Goal: Task Accomplishment & Management: Use online tool/utility

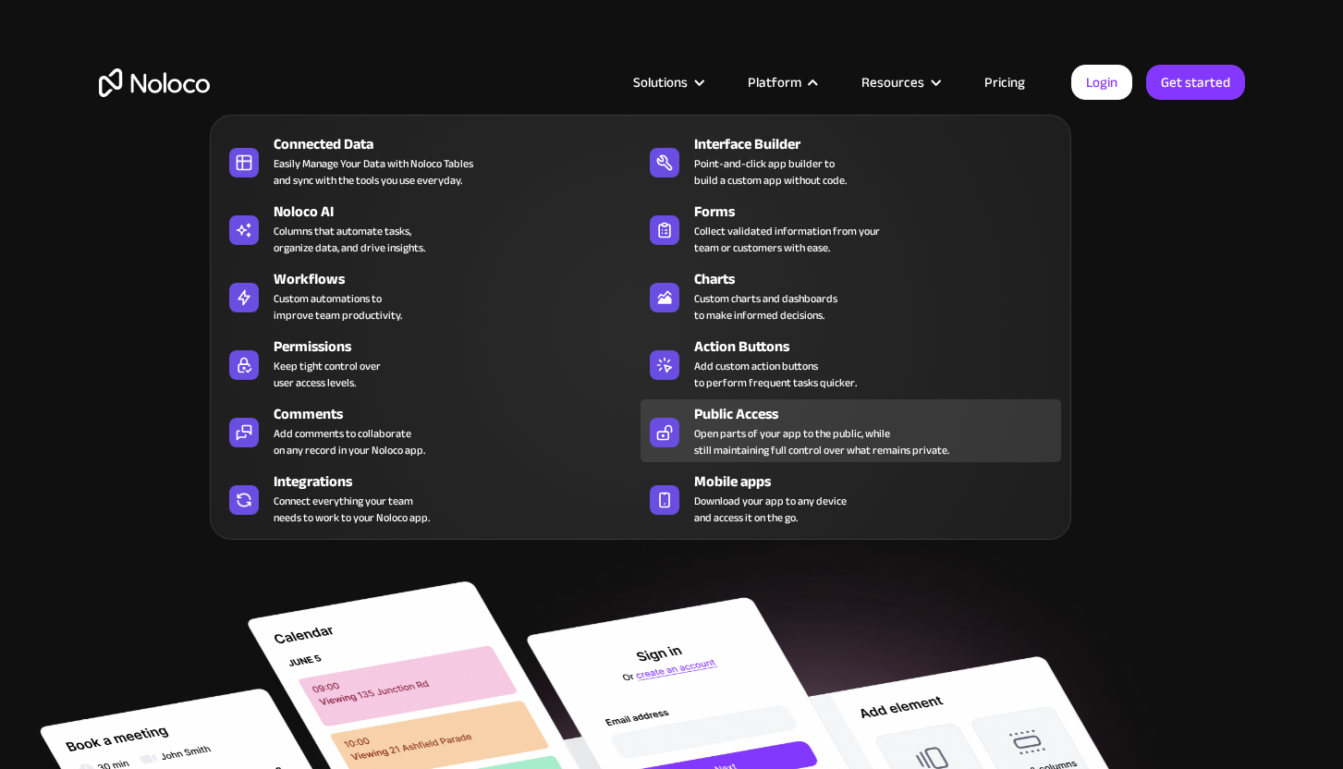
click at [777, 430] on div "Open parts of your app to the public, while still maintaining full control over…" at bounding box center [821, 441] width 255 height 33
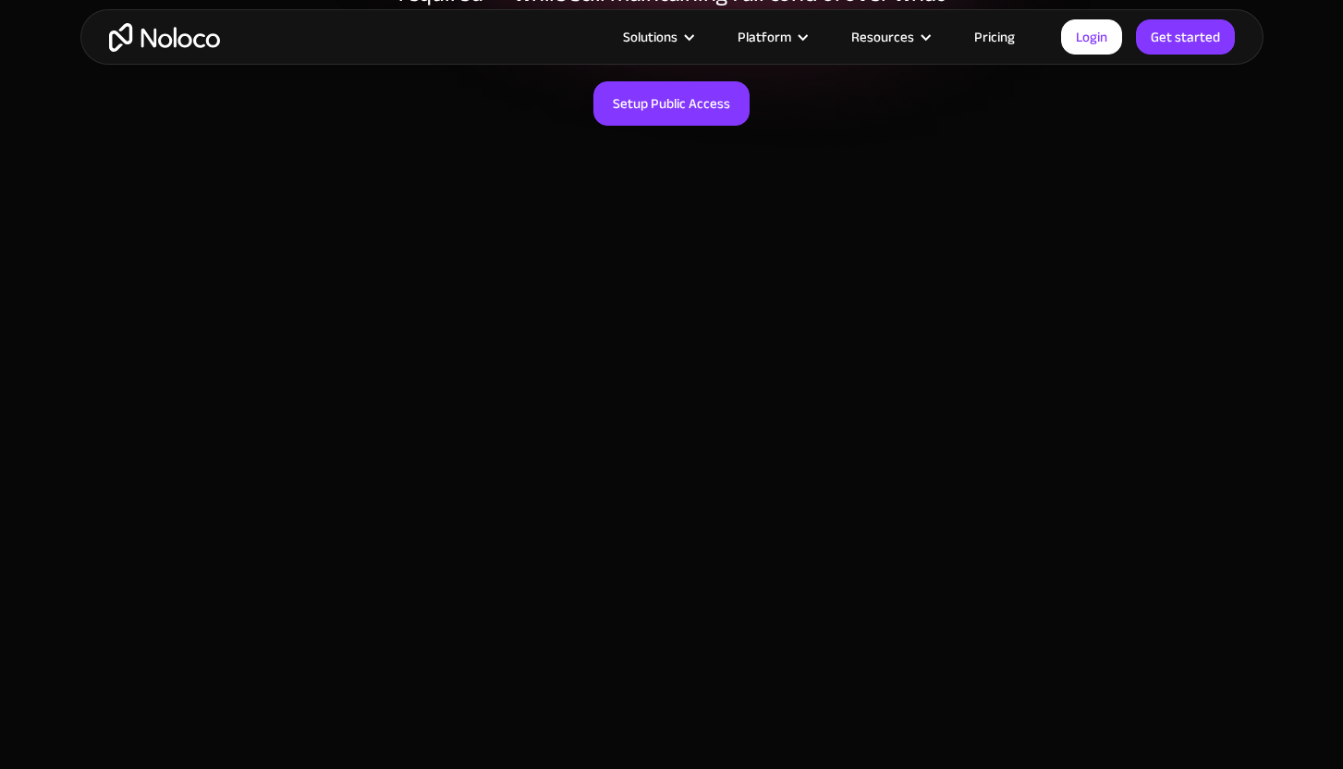
scroll to position [337, 0]
click at [676, 137] on link "Setup Public Access" at bounding box center [671, 125] width 156 height 44
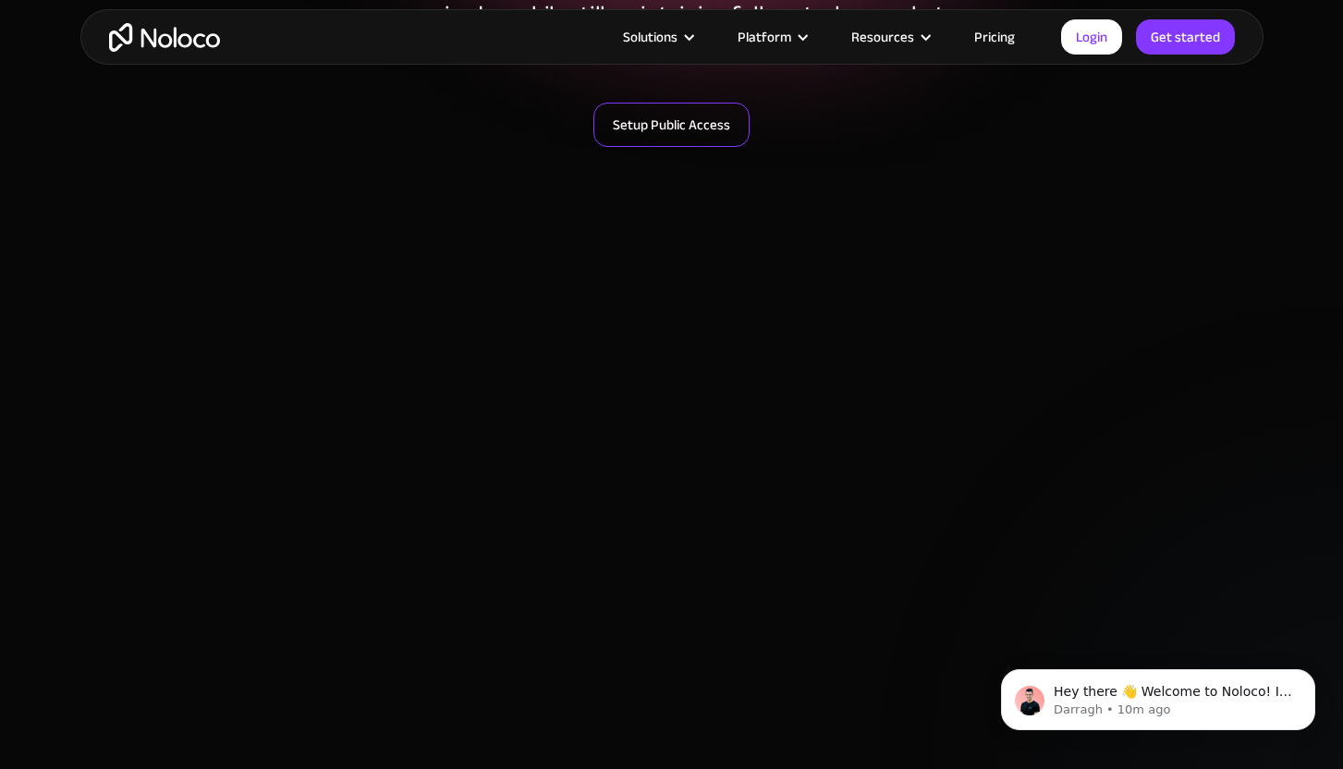
scroll to position [0, 0]
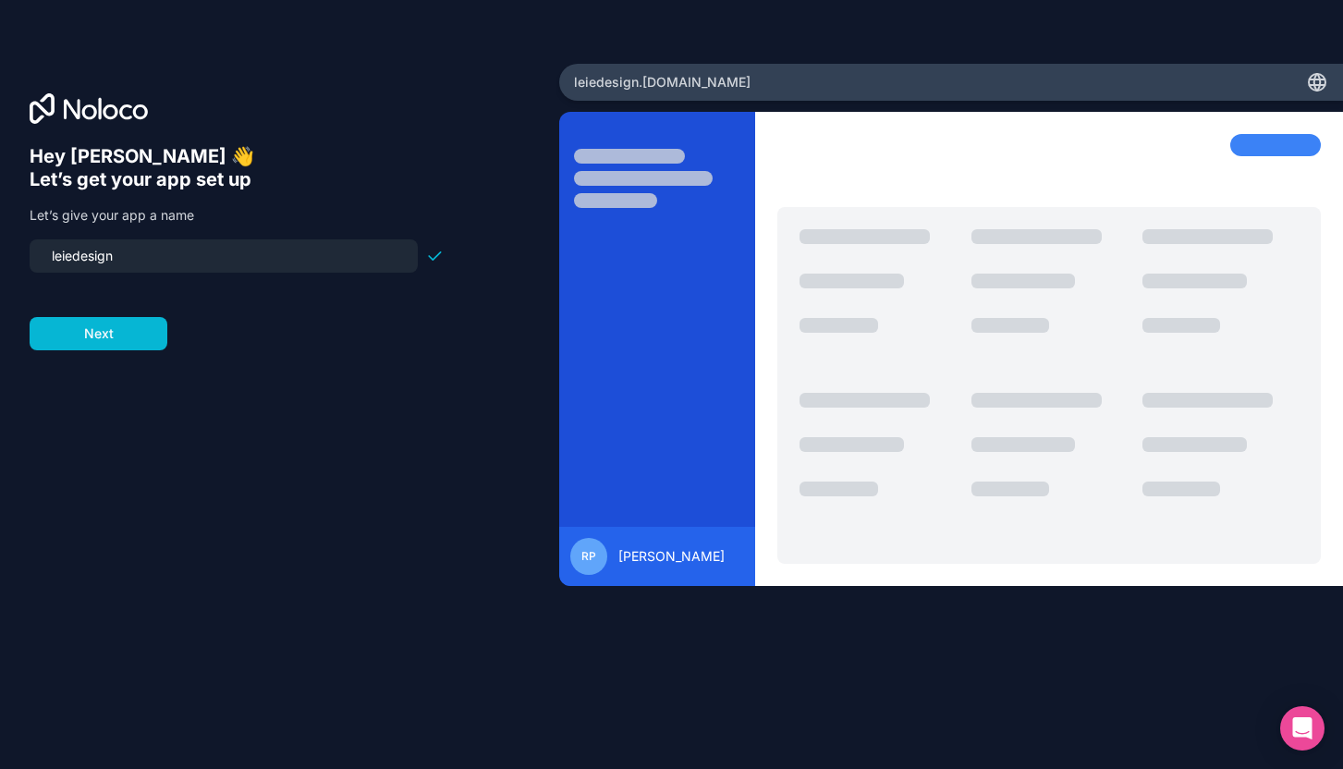
click at [117, 264] on input "leiedesign" at bounding box center [224, 256] width 366 height 26
click at [122, 264] on input "leiedesign" at bounding box center [224, 256] width 366 height 26
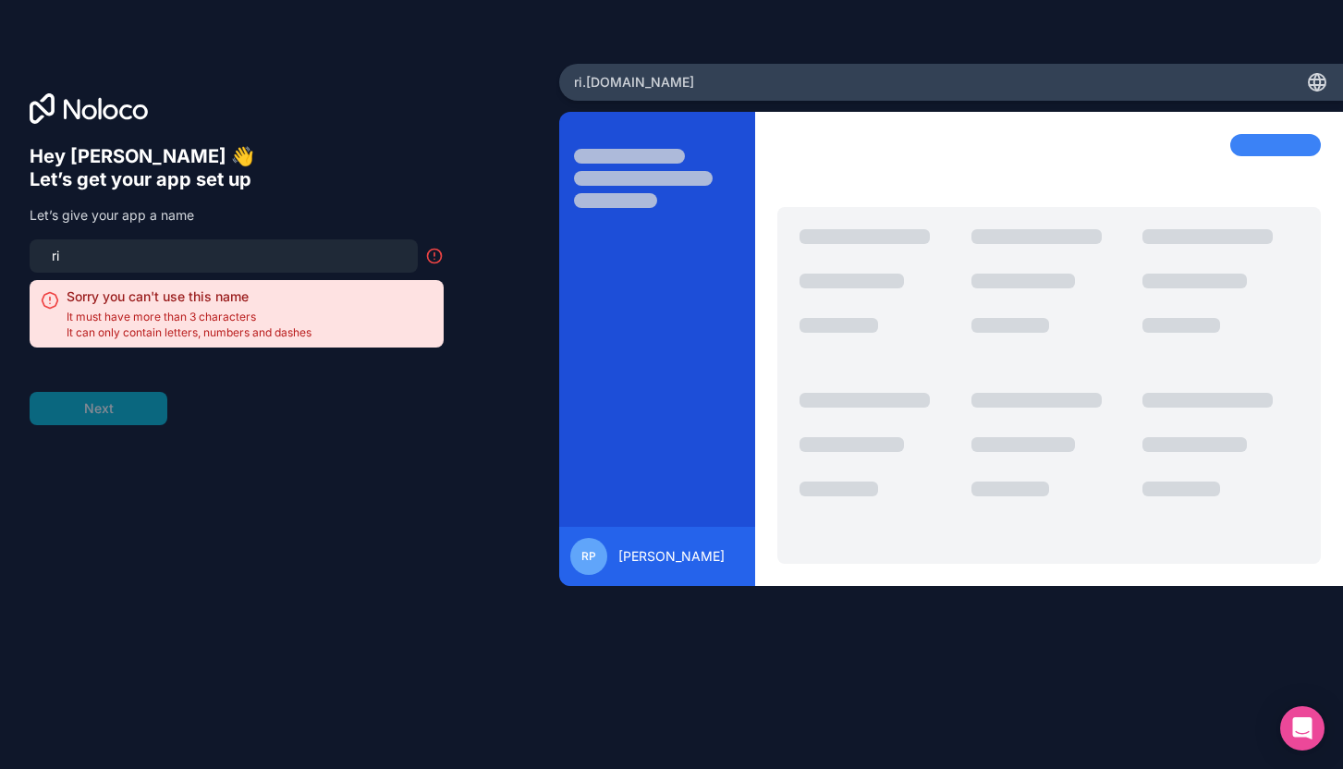
type input "r"
type input "t"
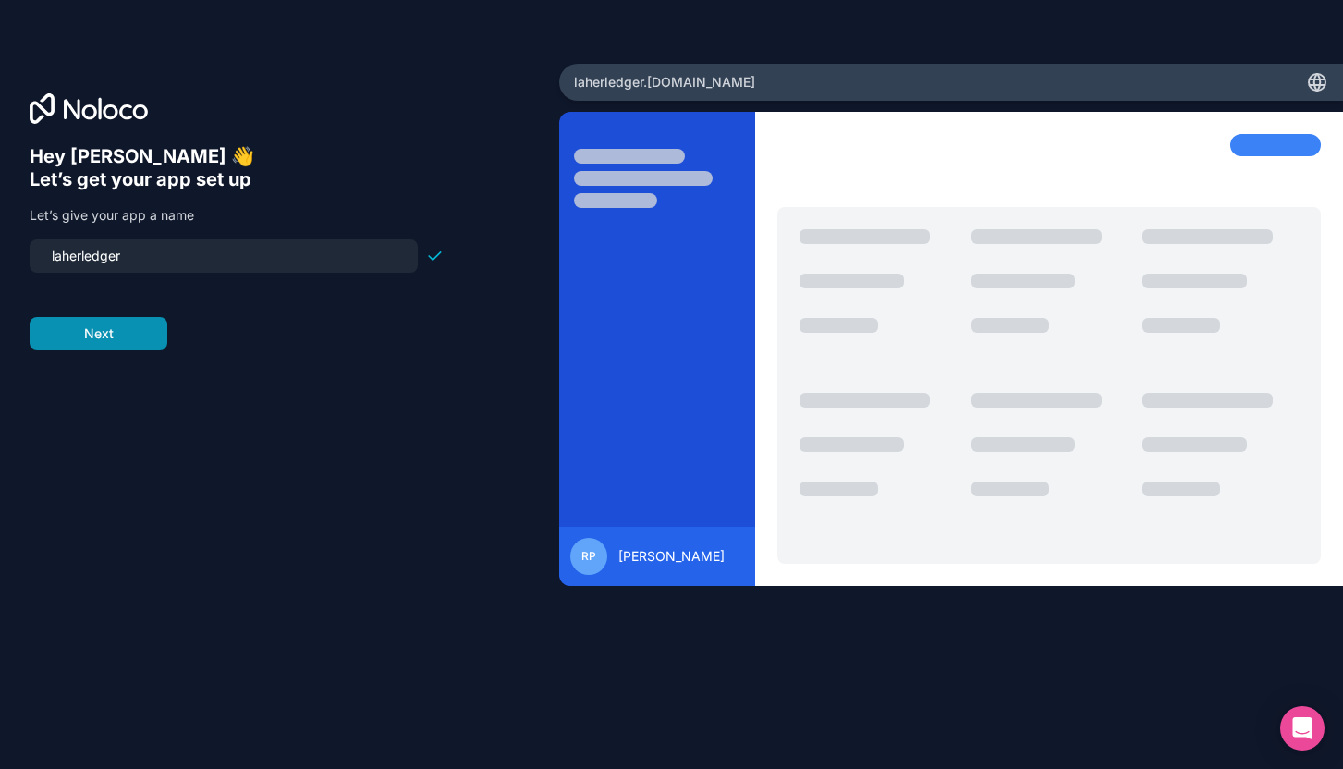
type input "laherledger"
click at [95, 343] on button "Next" at bounding box center [99, 333] width 138 height 33
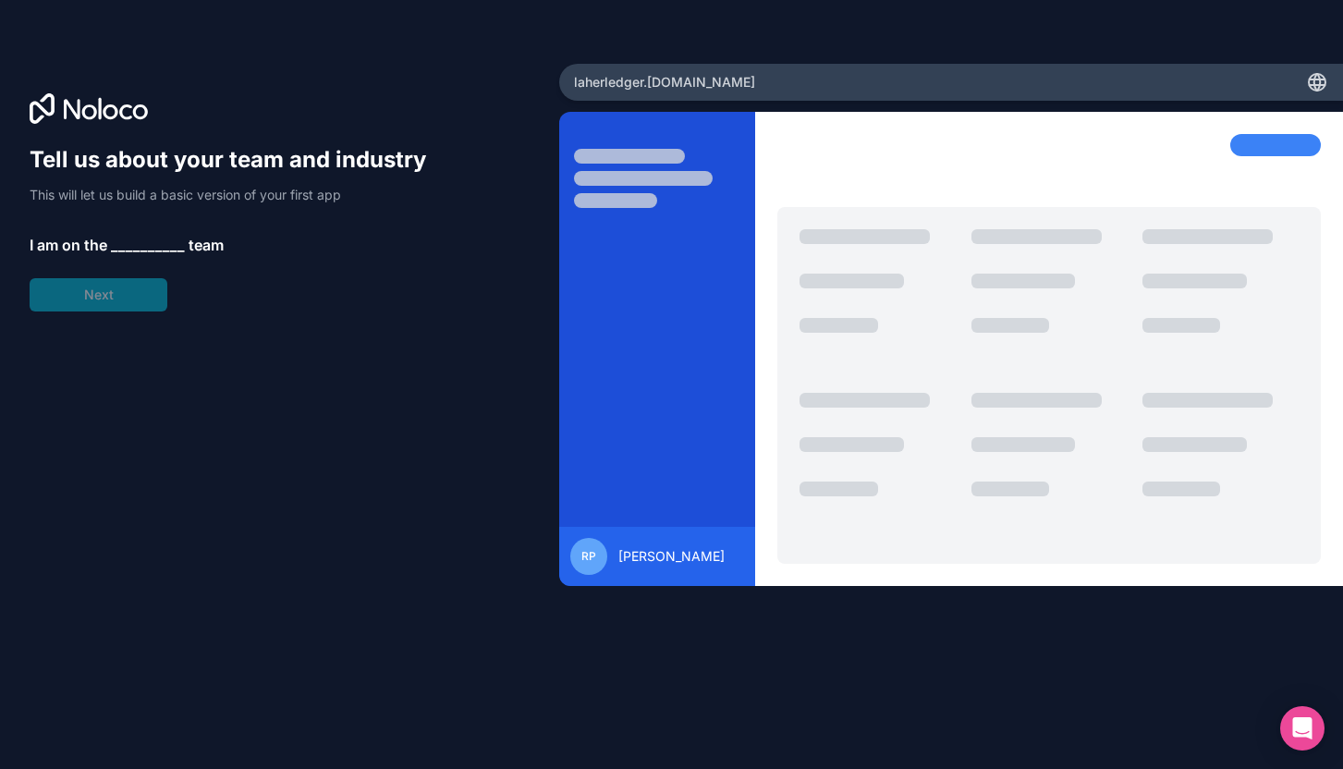
click at [121, 231] on div "Tell us about your team and industry This will let us build a basic version of …" at bounding box center [237, 228] width 414 height 166
click at [95, 310] on div "Tell us about your team and industry This will let us build a basic version of …" at bounding box center [237, 228] width 414 height 166
click at [128, 251] on span "__________" at bounding box center [148, 245] width 74 height 22
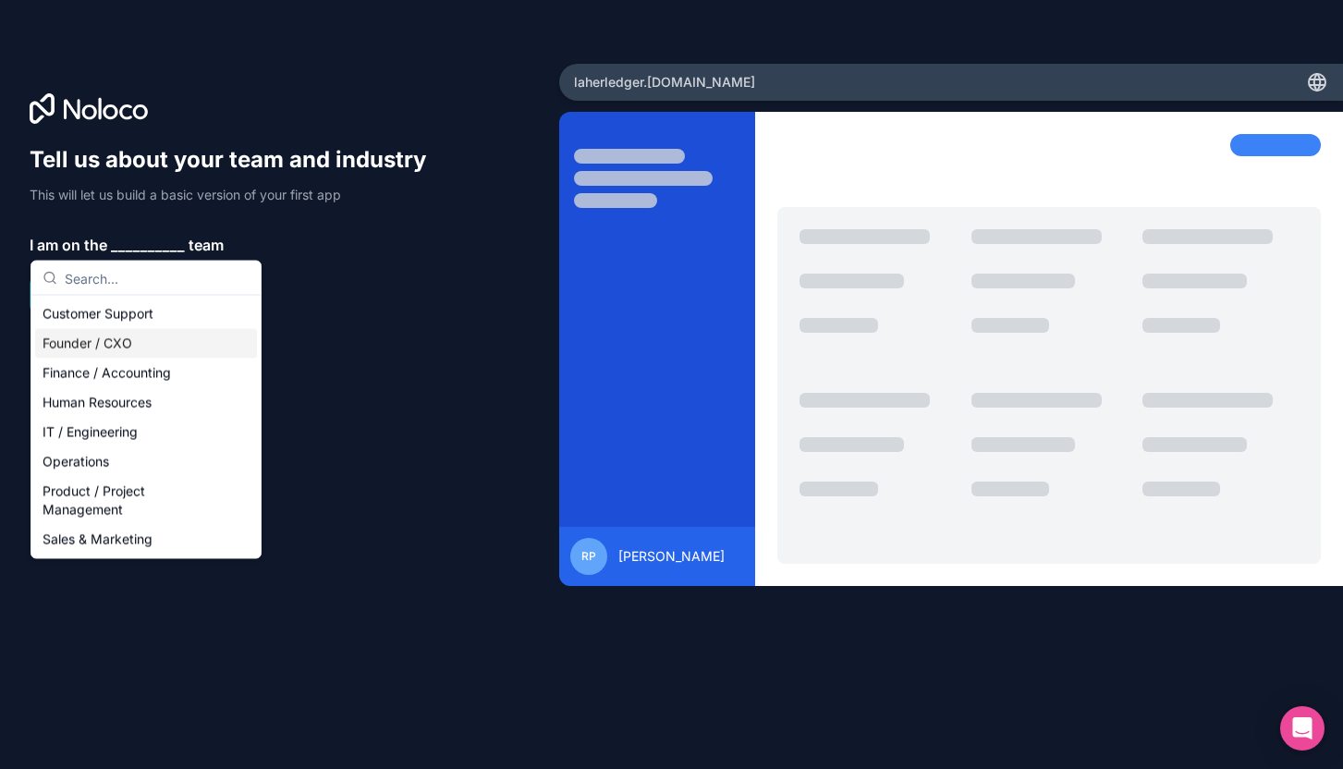
click at [129, 336] on div "Founder / CXO" at bounding box center [146, 344] width 222 height 30
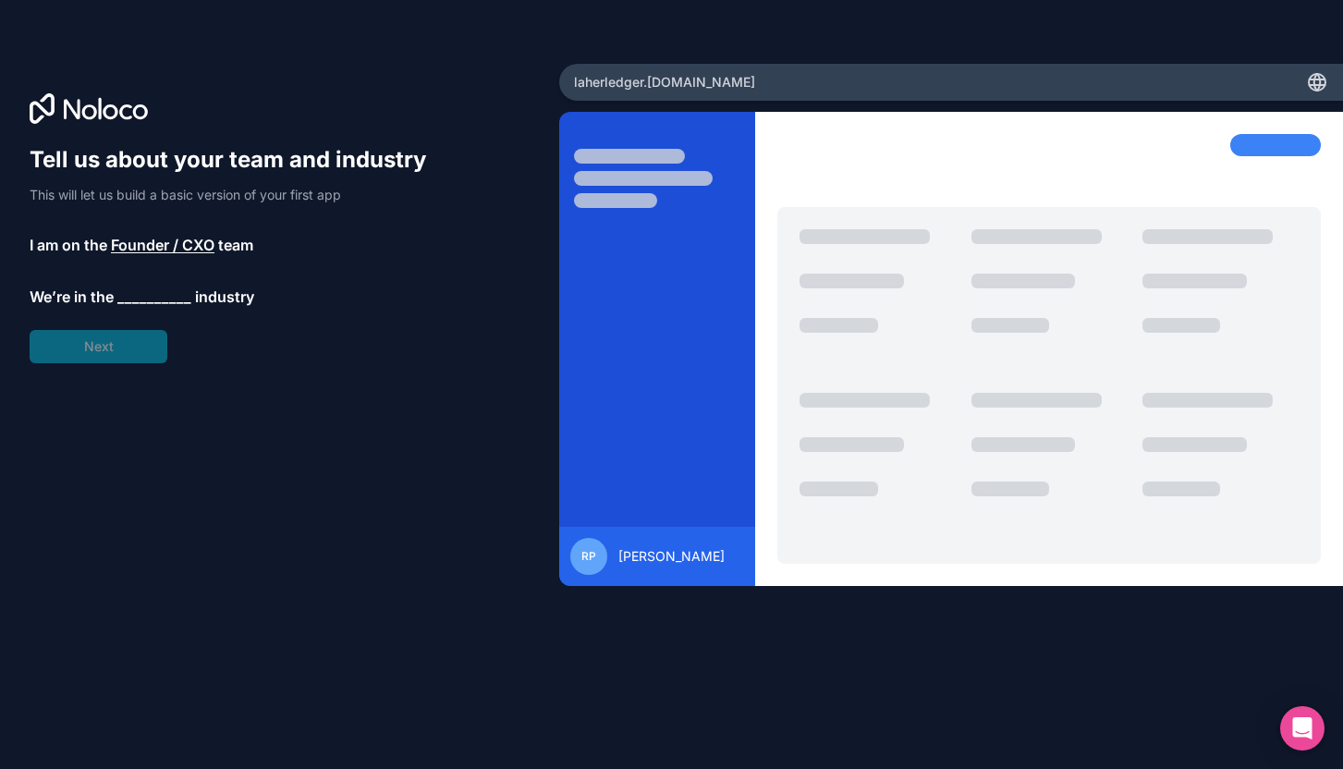
click at [154, 303] on span "__________" at bounding box center [154, 297] width 74 height 22
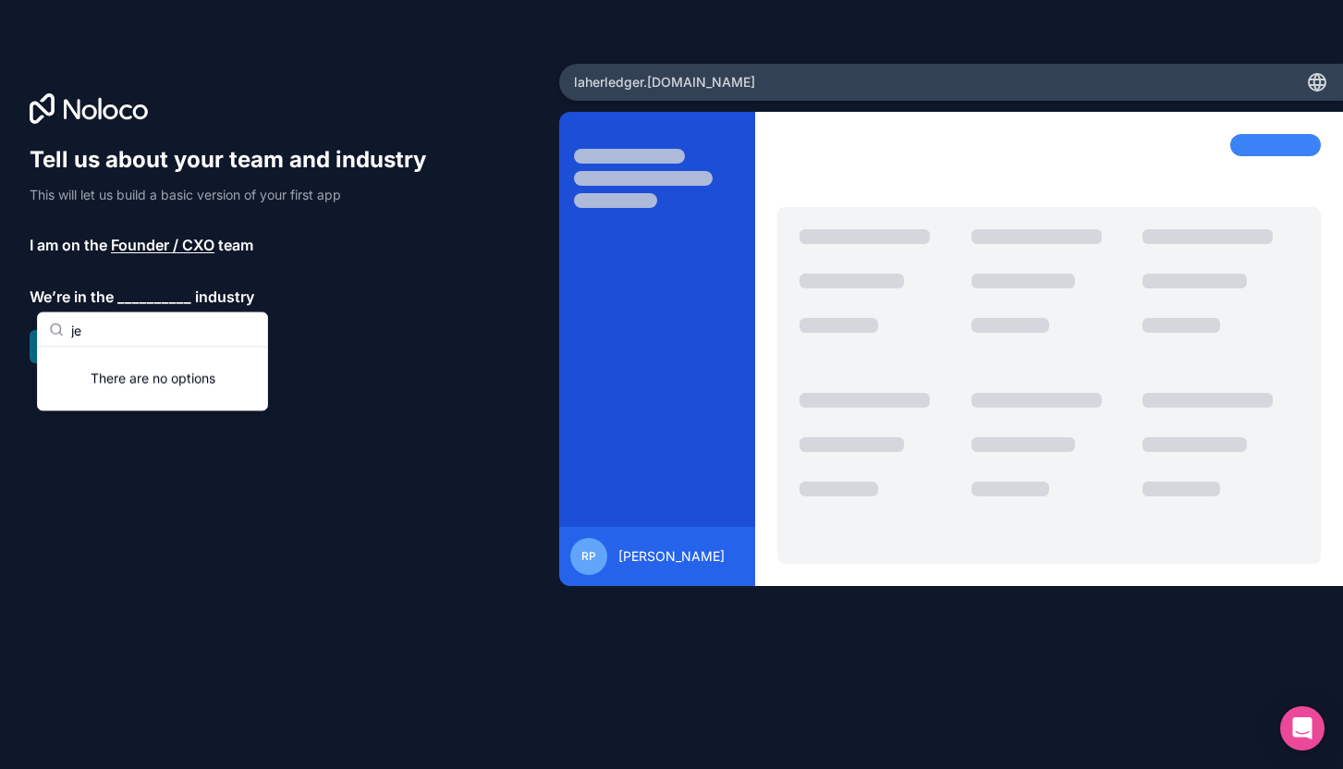
type input "j"
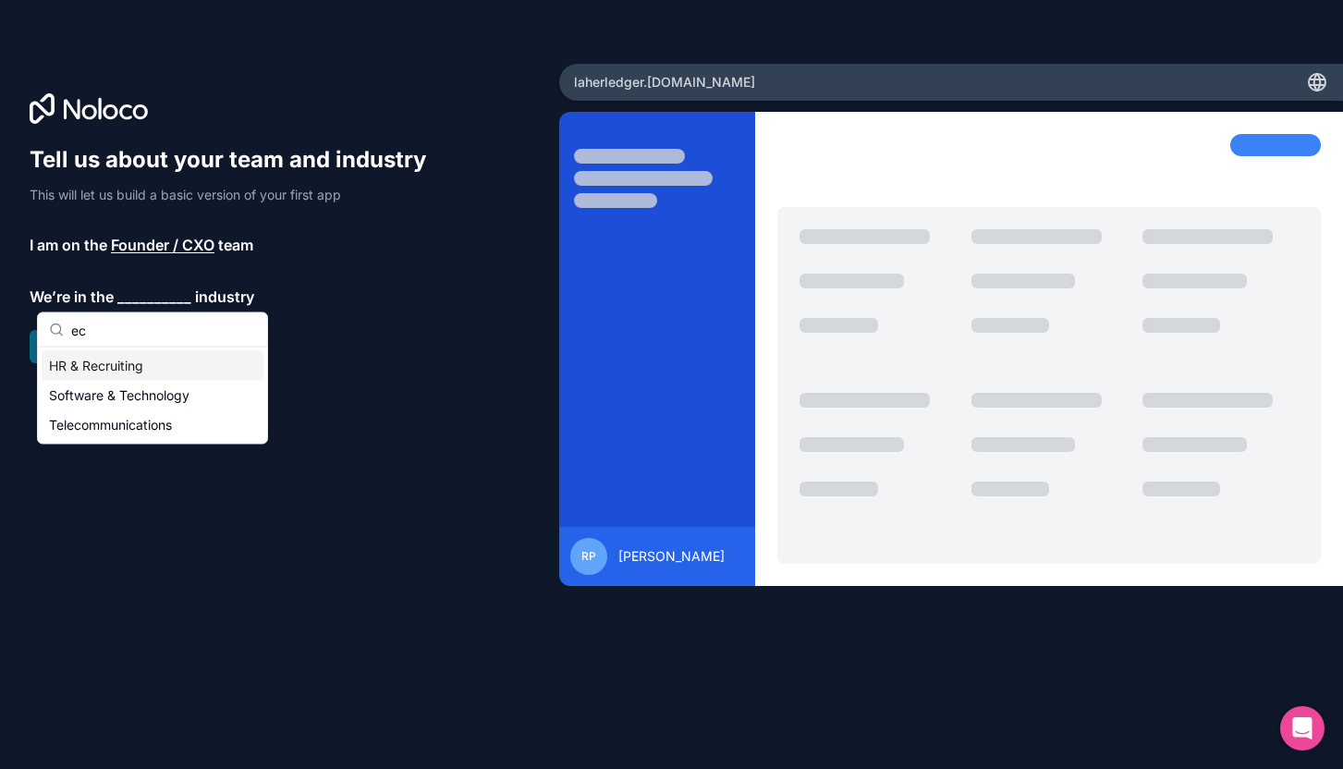
type input "e"
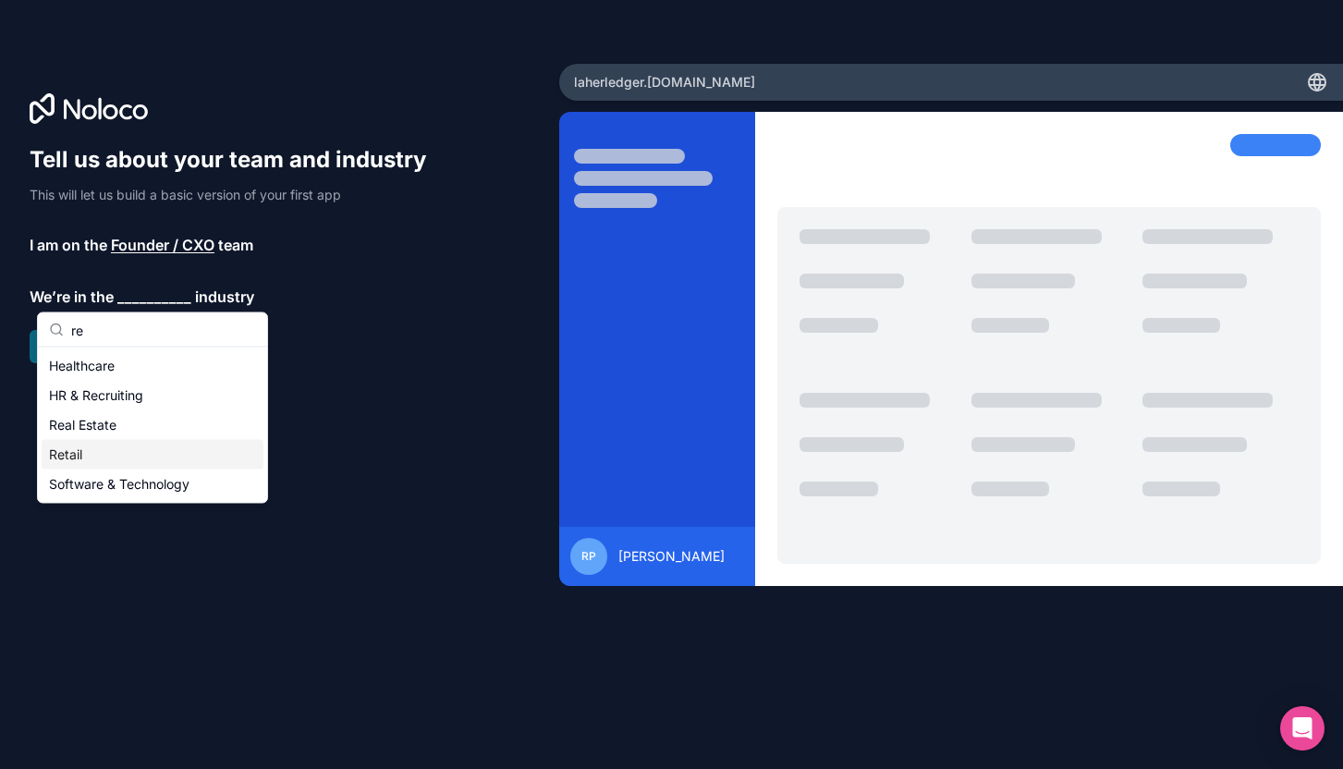
type input "re"
click at [128, 462] on div "Retail" at bounding box center [153, 455] width 222 height 30
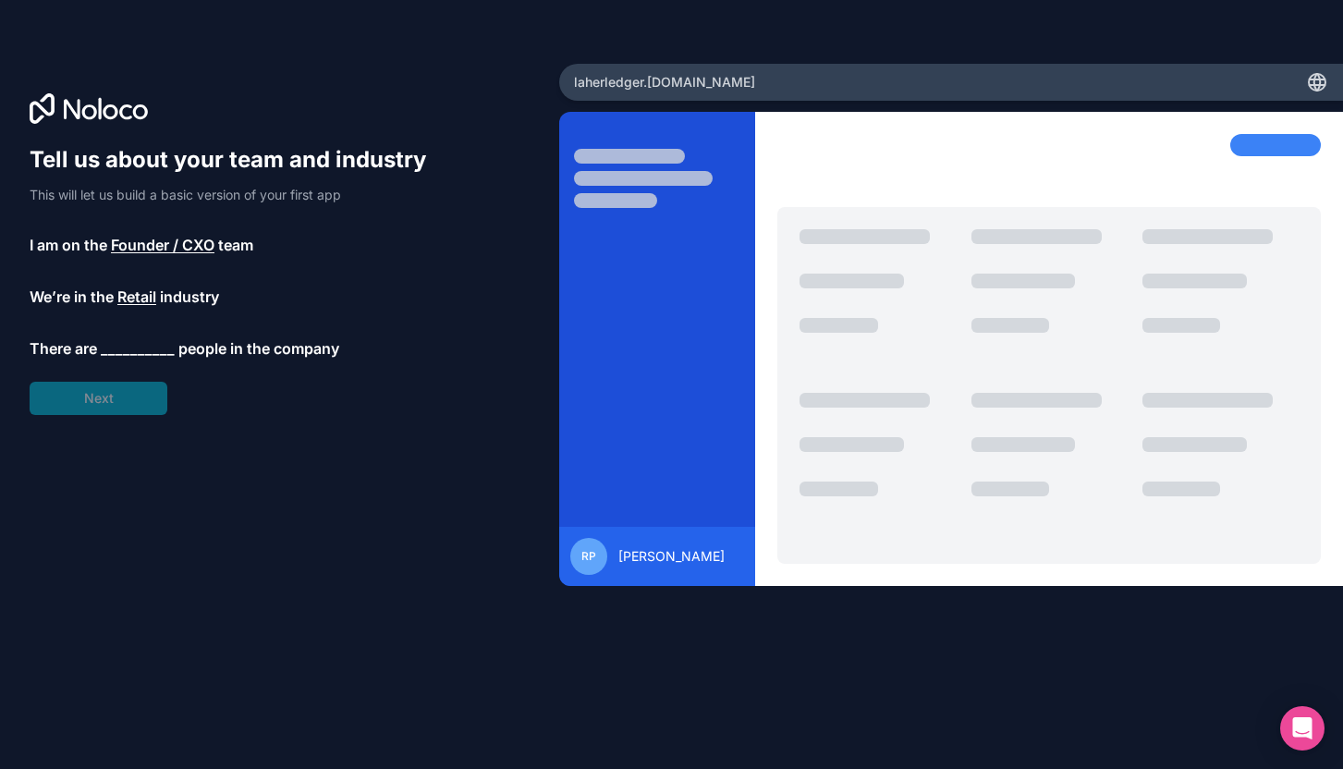
click at [144, 344] on span "__________" at bounding box center [138, 348] width 74 height 22
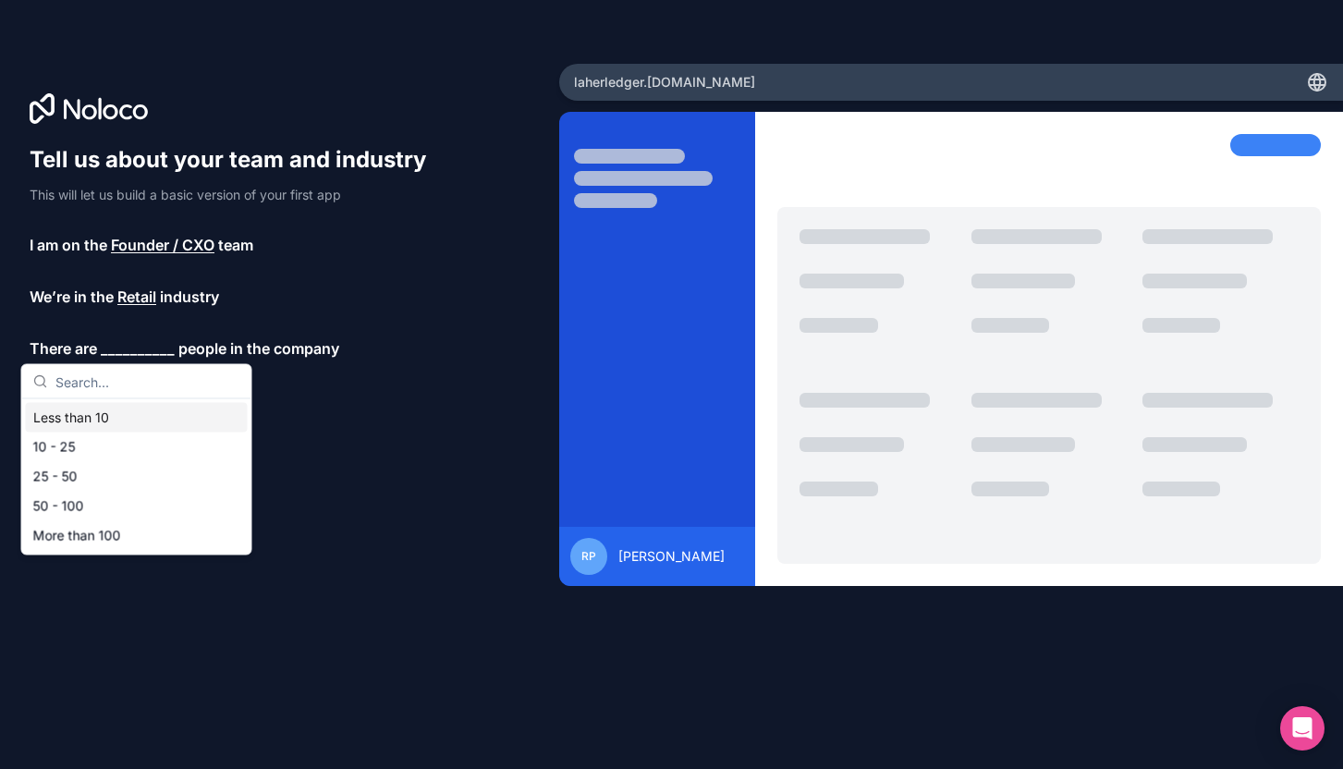
click at [116, 425] on div "Less than 10" at bounding box center [137, 418] width 222 height 30
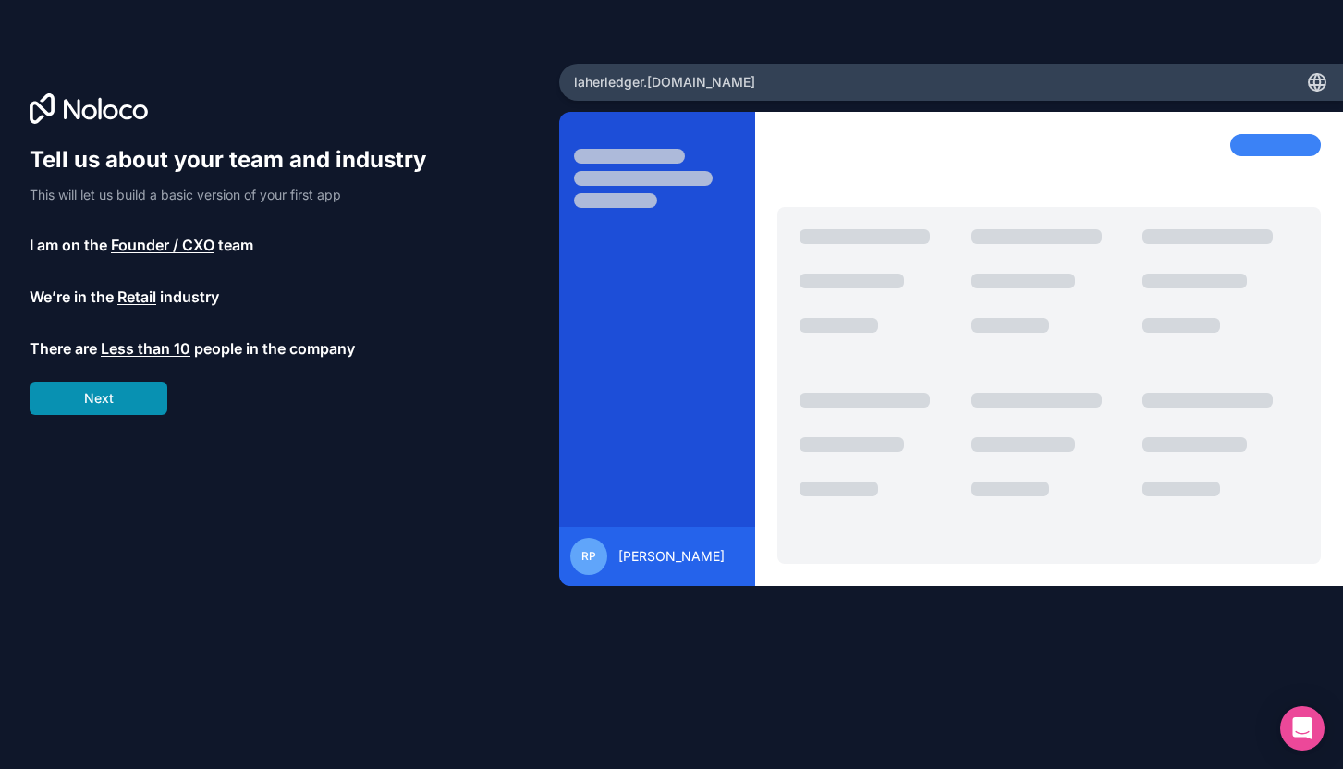
click at [121, 382] on button "Next" at bounding box center [99, 398] width 138 height 33
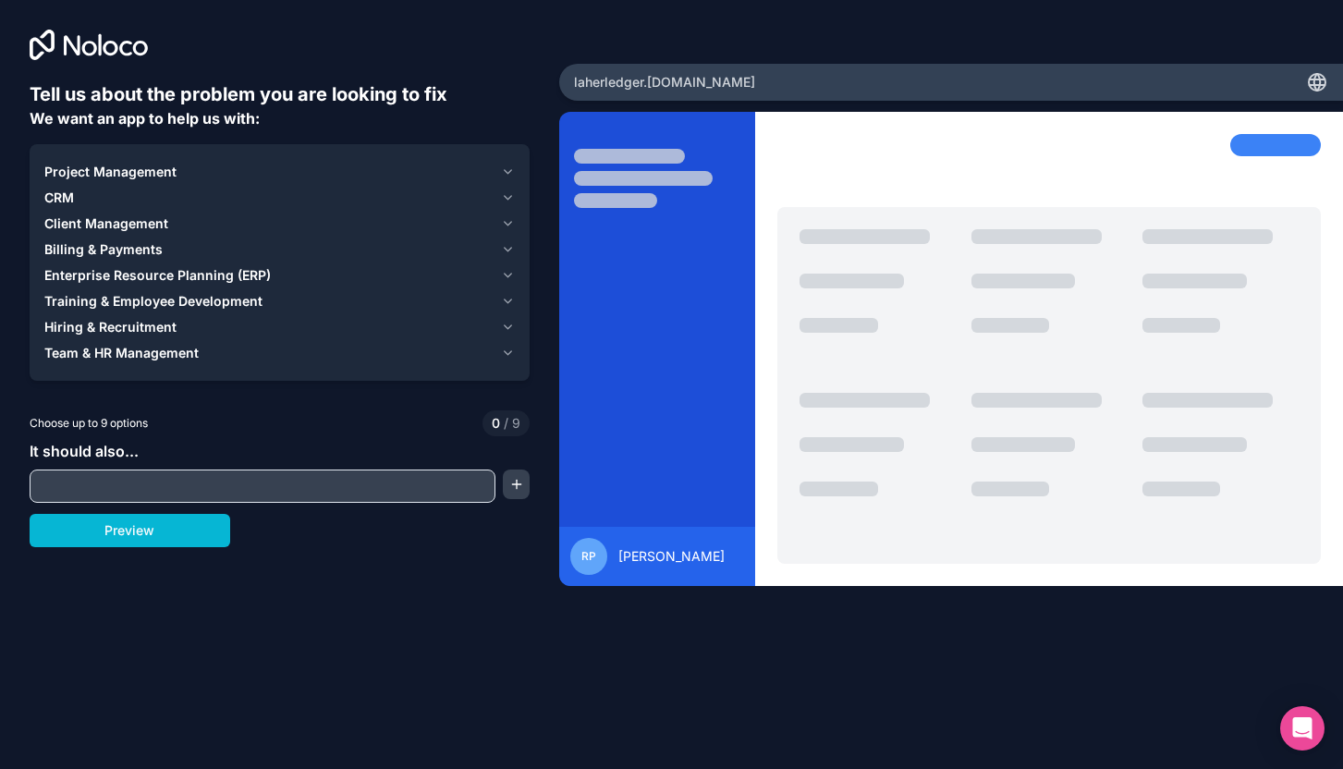
click at [150, 487] on input "text" at bounding box center [262, 486] width 456 height 26
click at [187, 165] on div "Project Management" at bounding box center [268, 172] width 449 height 18
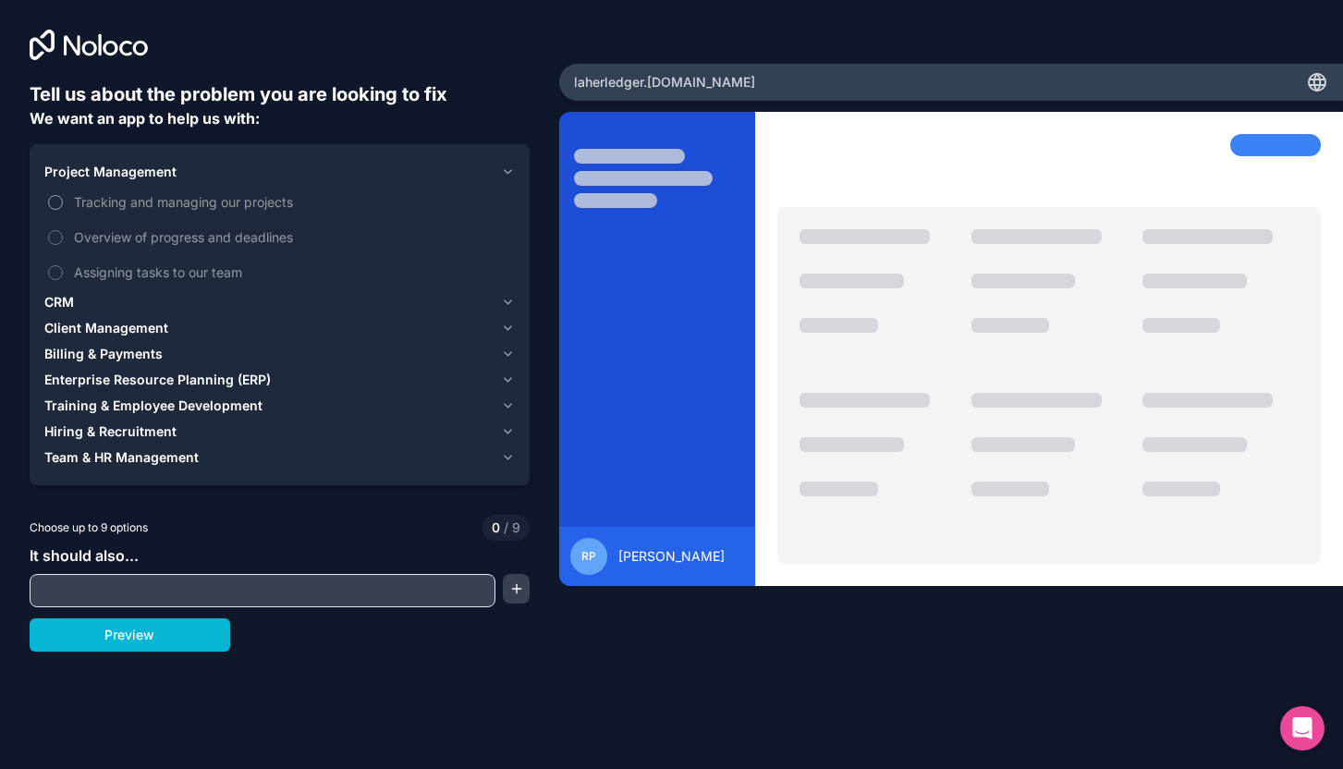
click at [50, 207] on label "Tracking and managing our projects" at bounding box center [279, 202] width 470 height 34
click at [50, 207] on button "Tracking and managing our projects" at bounding box center [55, 202] width 15 height 15
click at [91, 332] on span "Client Management" at bounding box center [106, 328] width 124 height 18
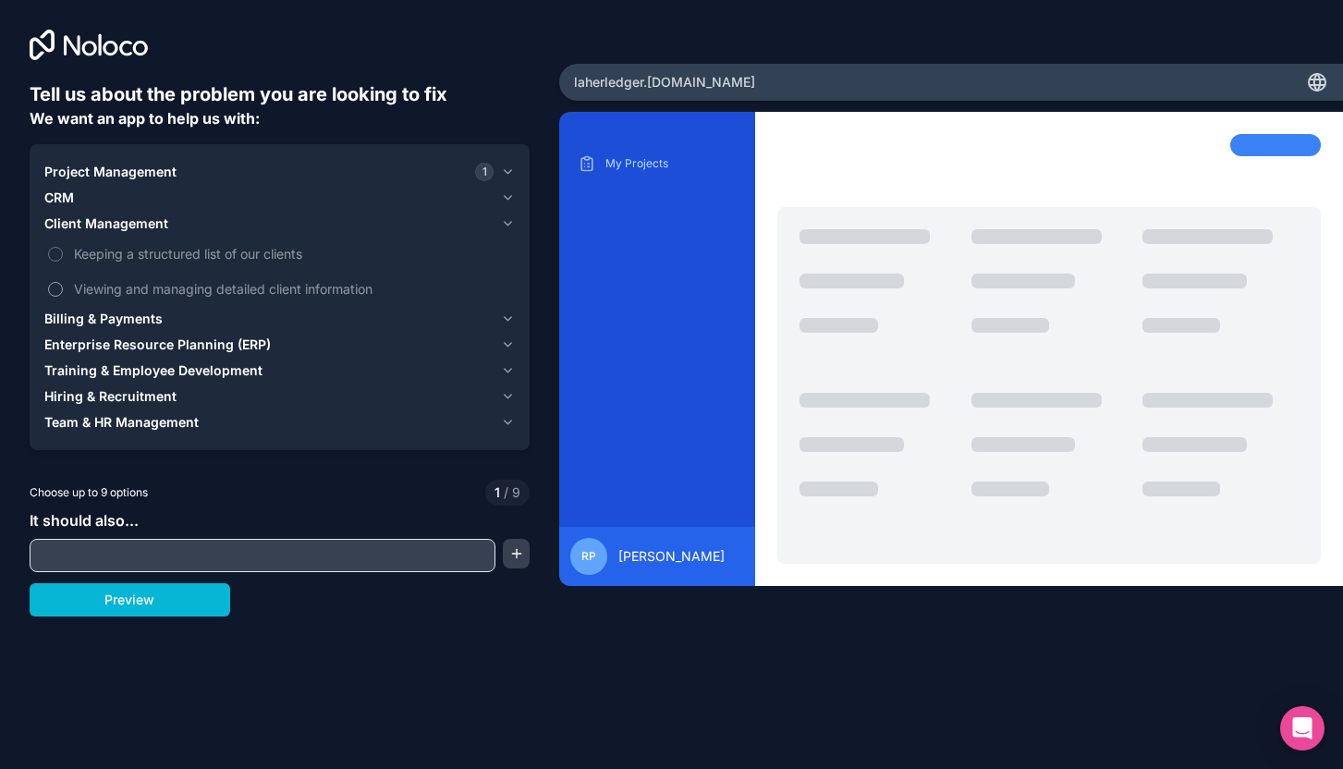
click at [56, 289] on button "Viewing and managing detailed client information" at bounding box center [55, 289] width 15 height 15
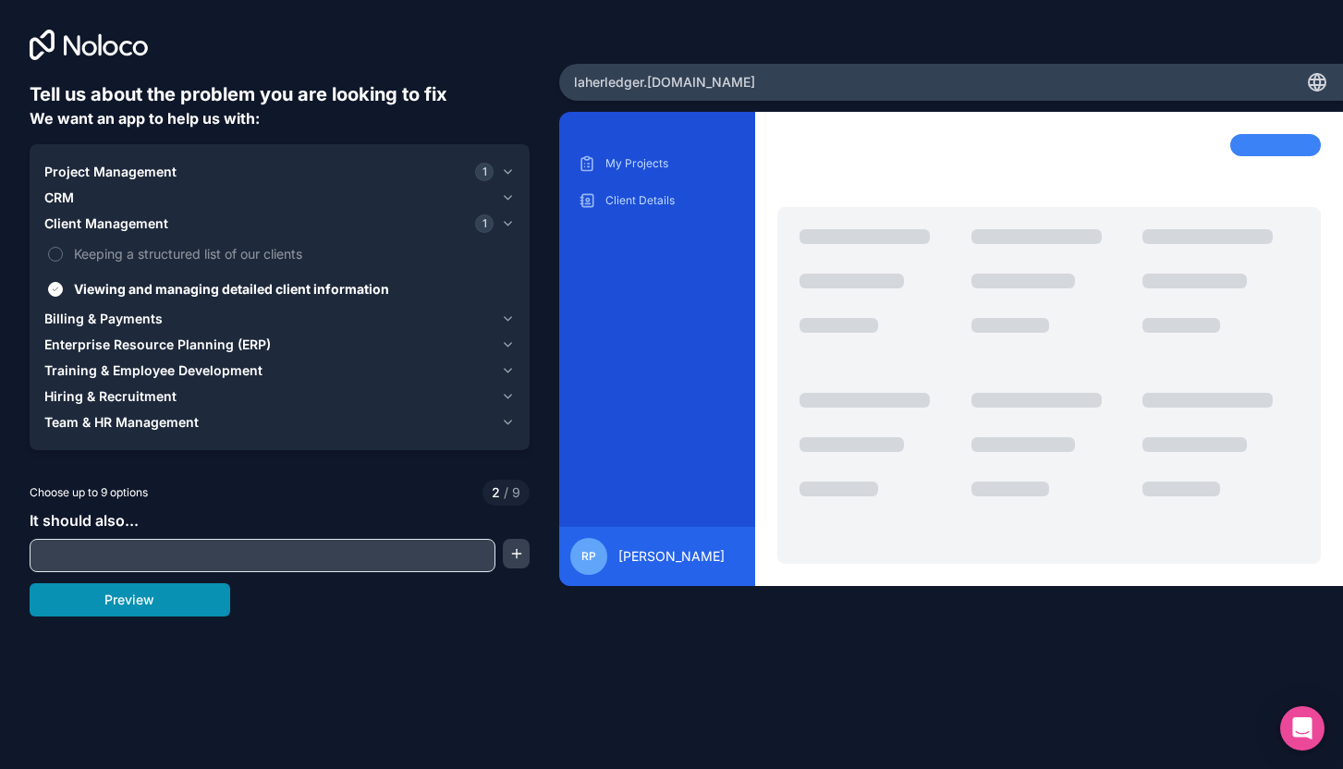
click at [153, 607] on button "Preview" at bounding box center [130, 599] width 201 height 33
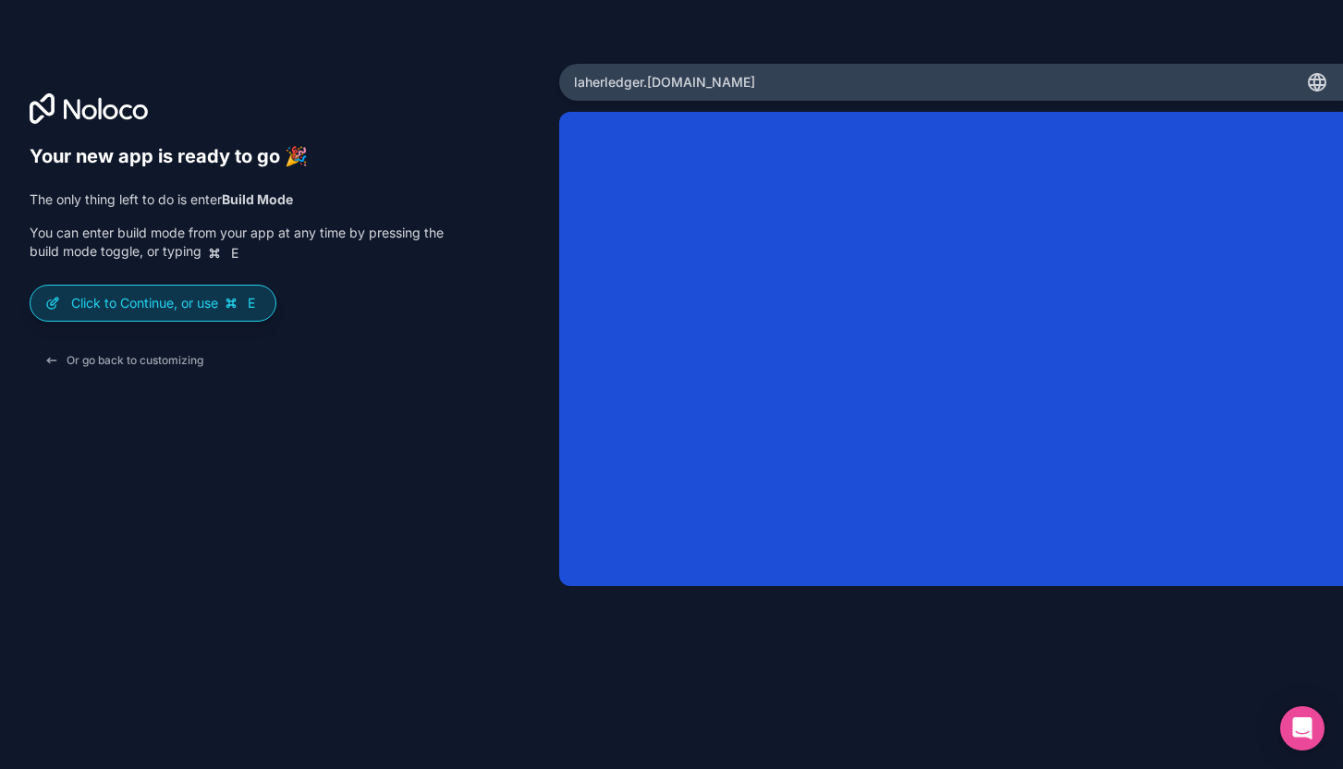
click at [152, 303] on p "Click to Continue, or use E" at bounding box center [165, 303] width 189 height 18
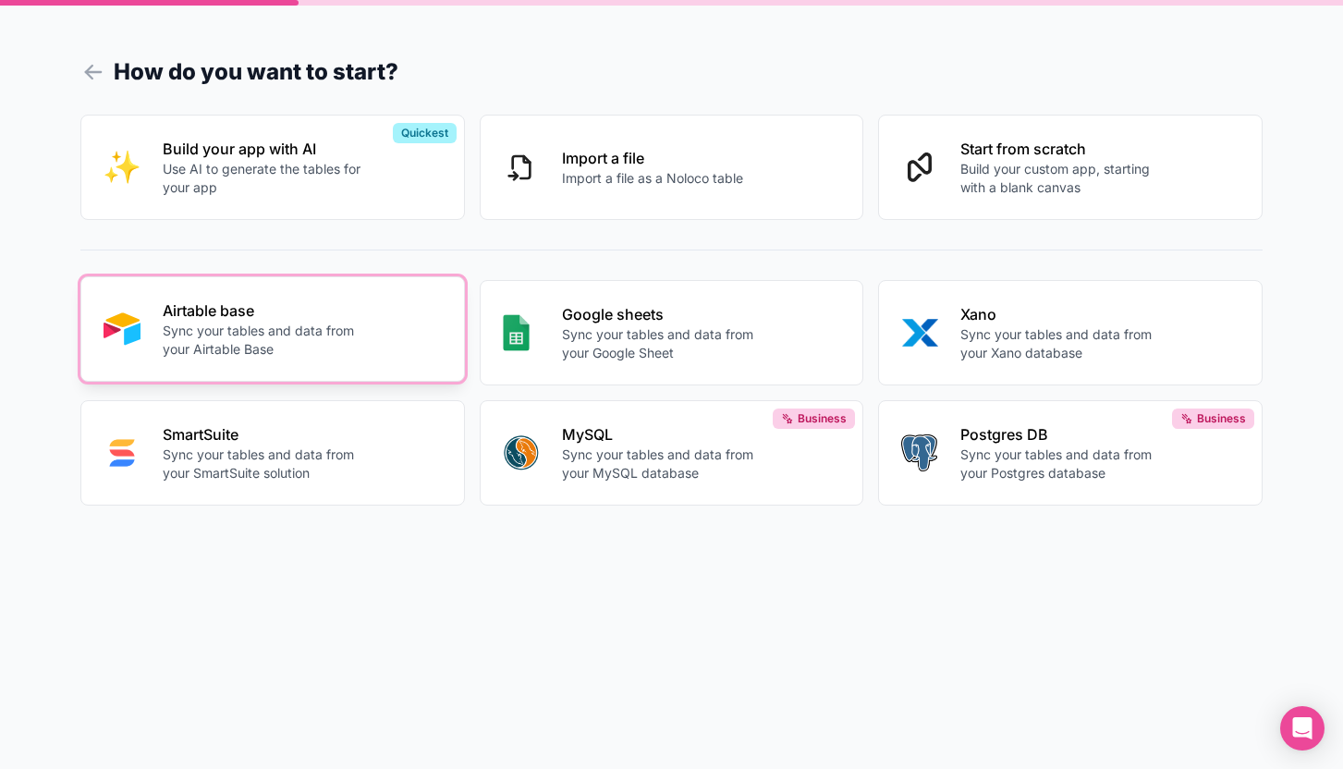
click at [383, 322] on div "Airtable base Sync your tables and data from your Airtable Base" at bounding box center [302, 328] width 279 height 59
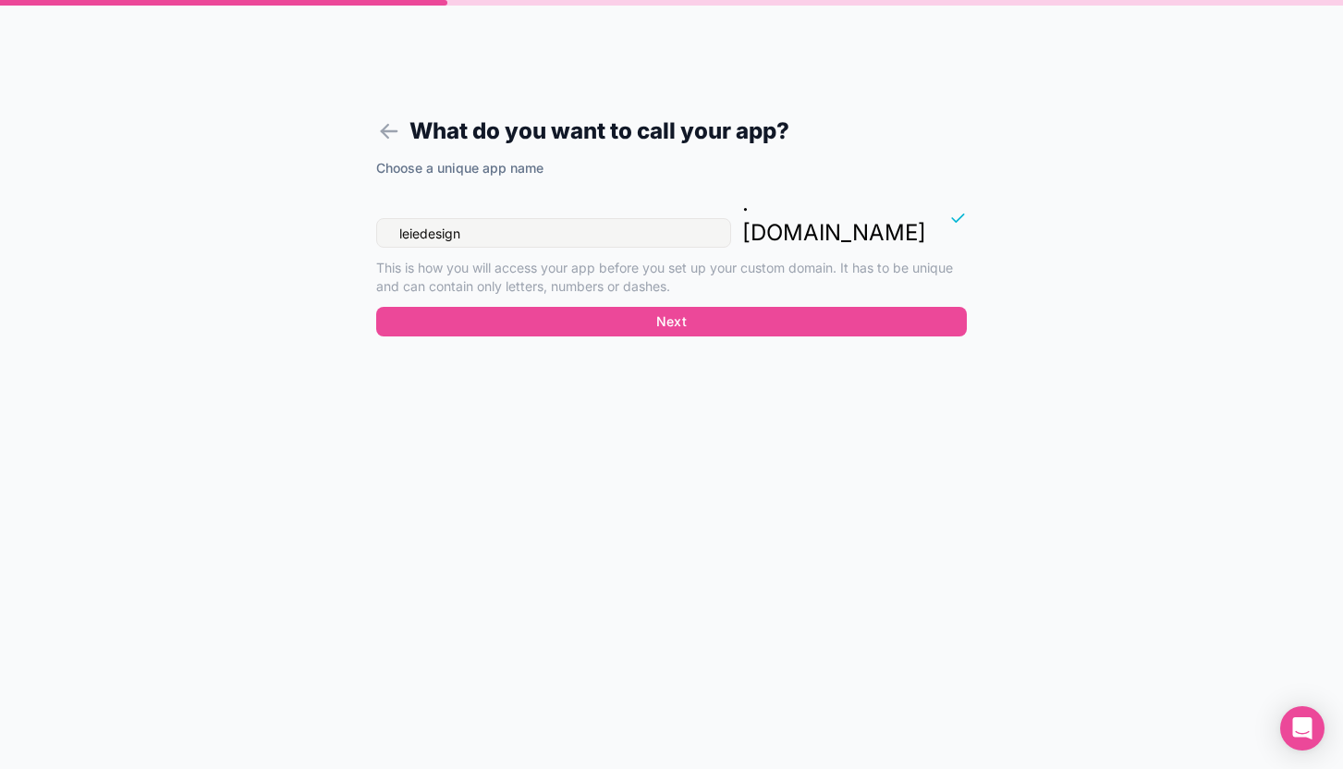
drag, startPoint x: 542, startPoint y: 205, endPoint x: 353, endPoint y: 204, distance: 189.4
click at [353, 204] on form "What do you want to call your app? Choose a unique app name leiedesign . noloco…" at bounding box center [671, 406] width 709 height 724
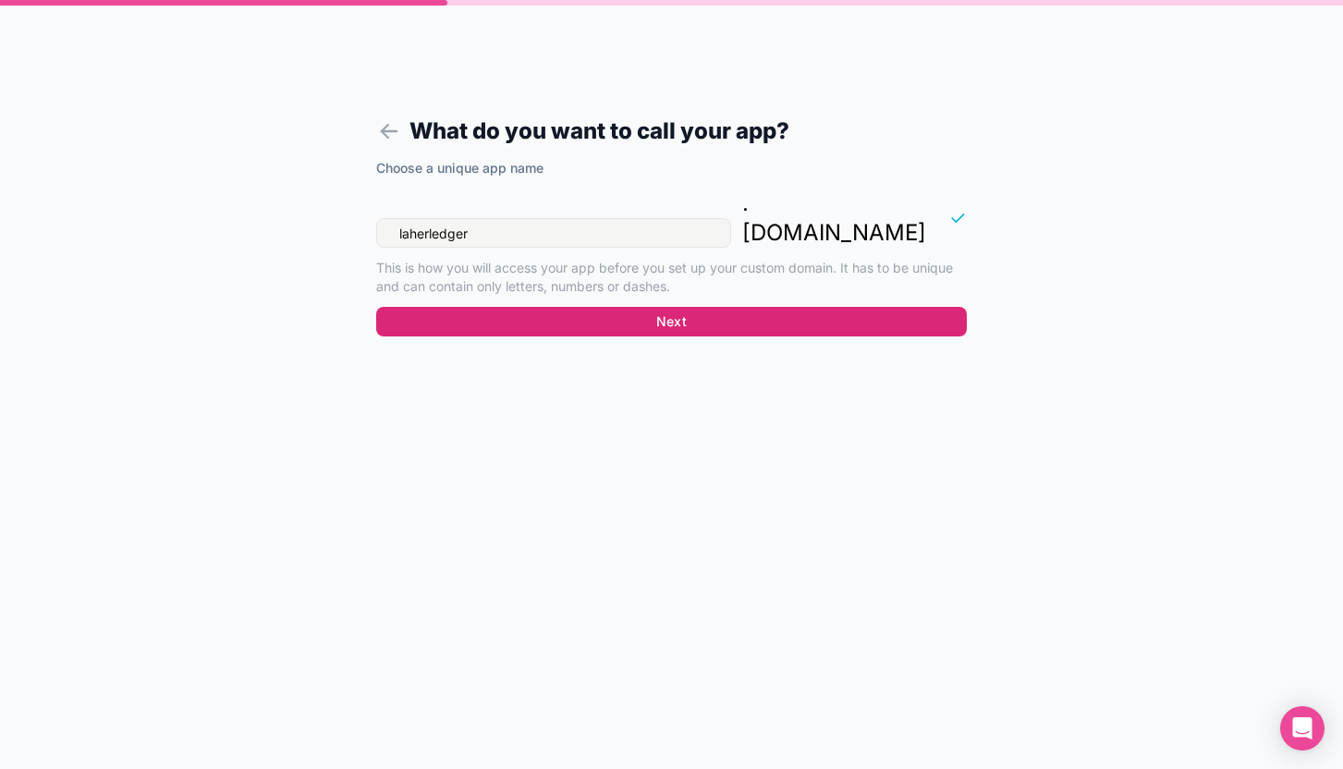
type input "laherledger"
click at [699, 307] on button "Next" at bounding box center [671, 322] width 590 height 30
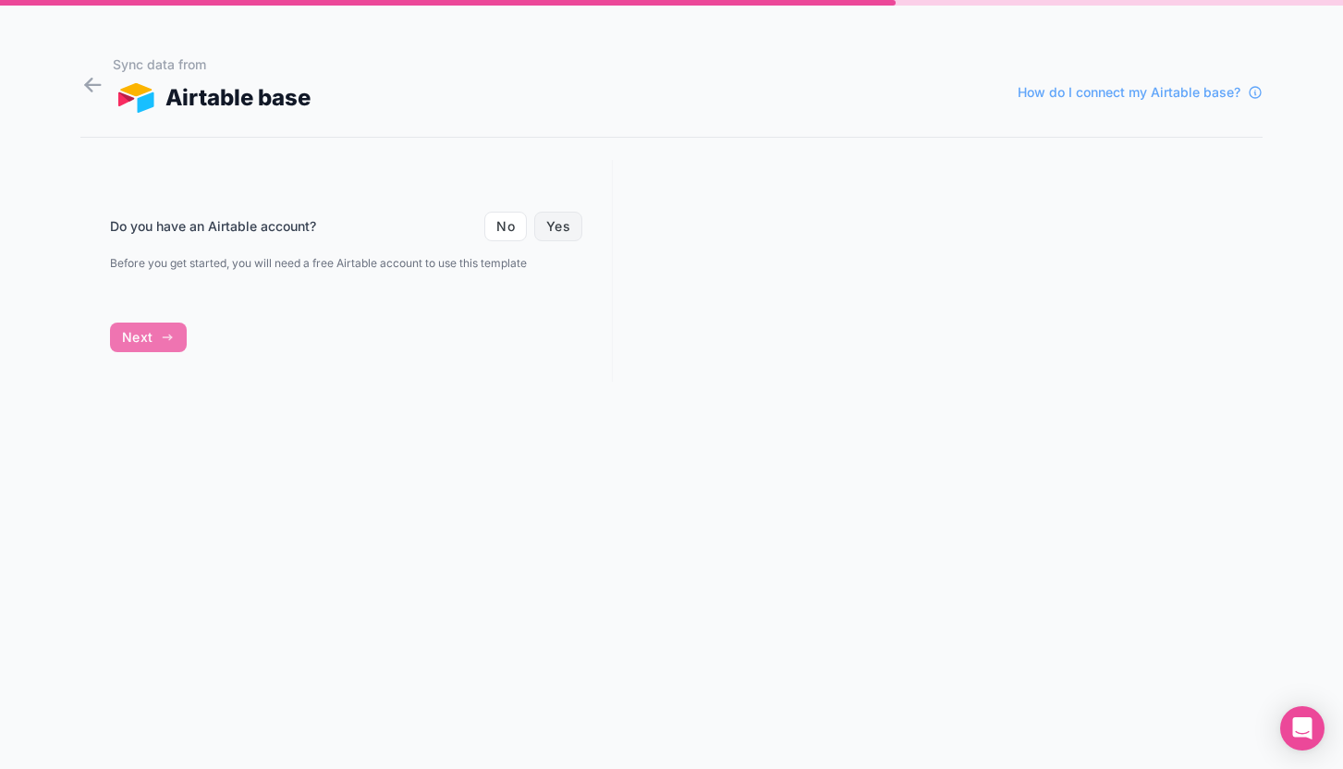
click at [555, 225] on button "Yes" at bounding box center [558, 227] width 48 height 30
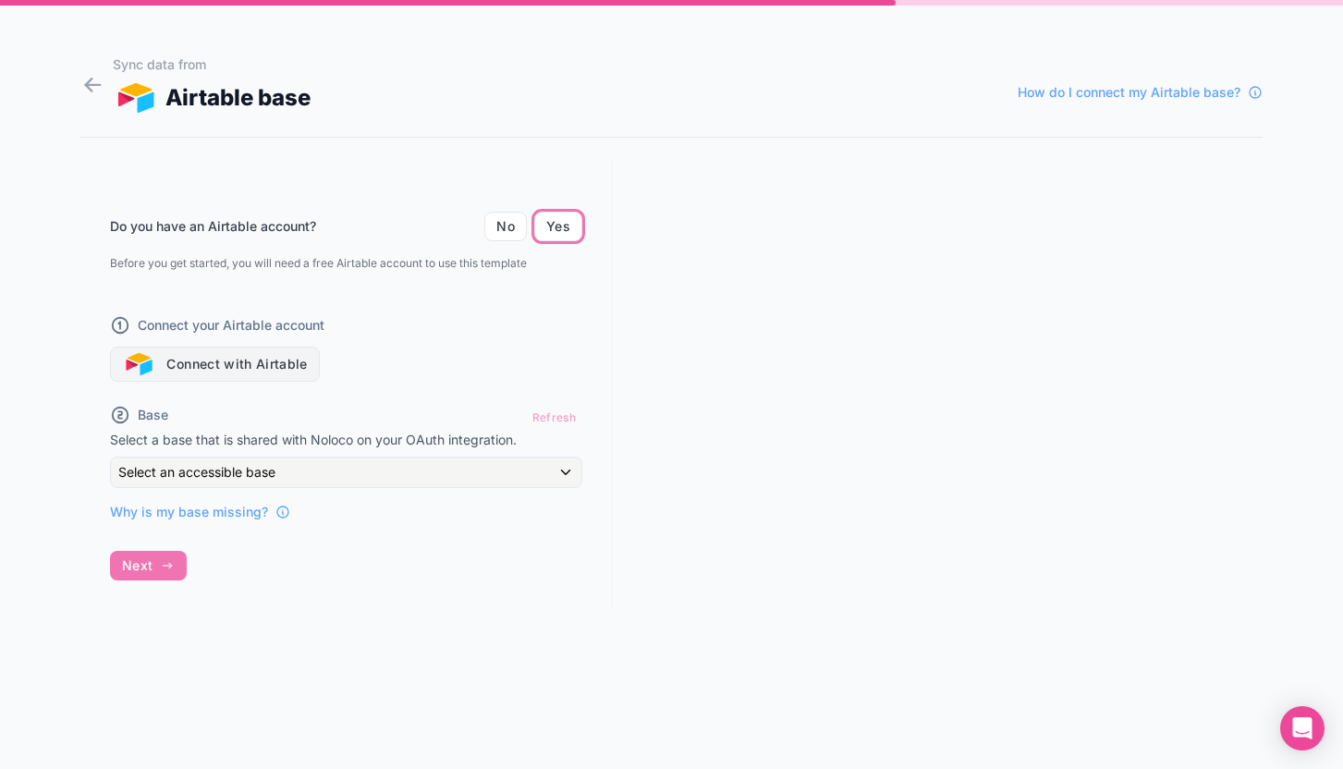
click at [246, 360] on button "Connect with Airtable" at bounding box center [215, 364] width 210 height 35
click at [136, 555] on div "Do you have an Airtable account? No Yes Before you get started, you will need a…" at bounding box center [346, 385] width 532 height 450
click at [279, 370] on button "Connect with Airtable" at bounding box center [215, 364] width 210 height 35
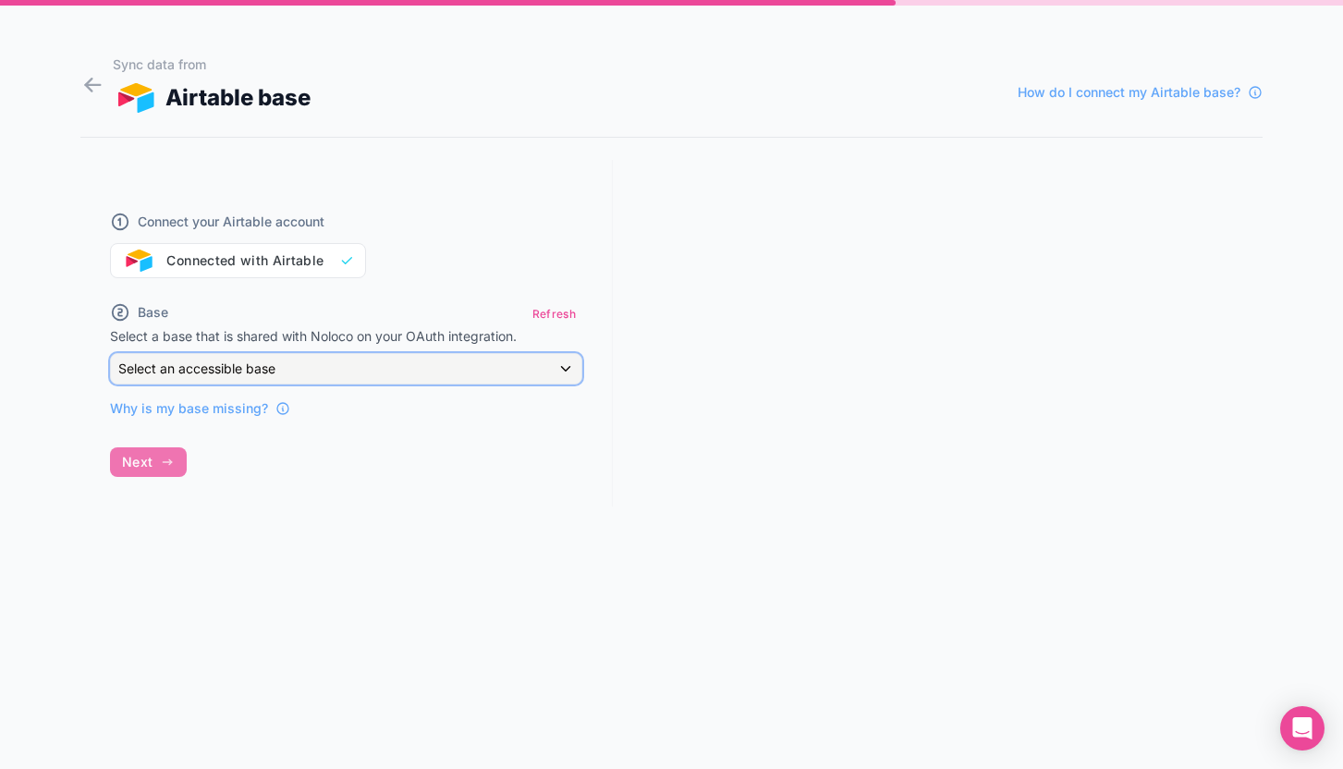
click at [259, 370] on span "Select an accessible base" at bounding box center [196, 368] width 157 height 16
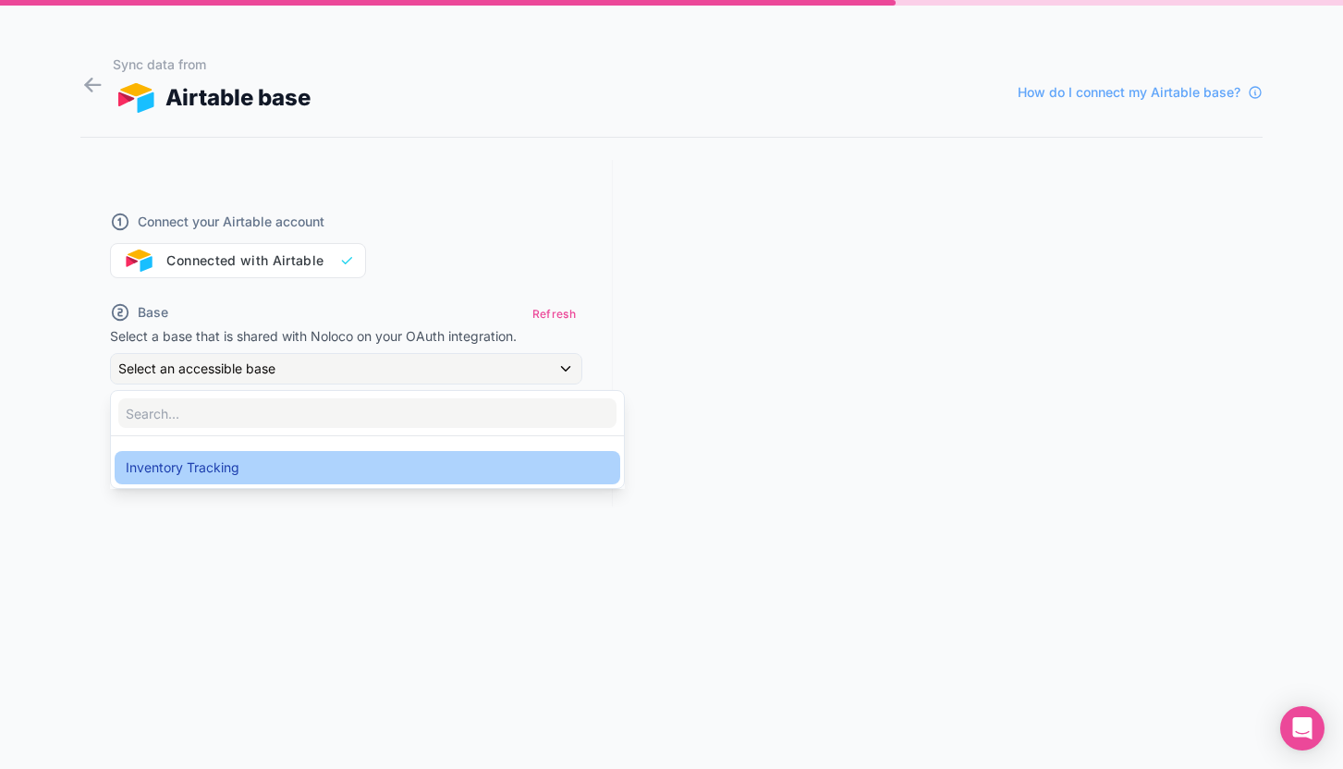
click at [201, 469] on span "Inventory Tracking" at bounding box center [183, 467] width 114 height 22
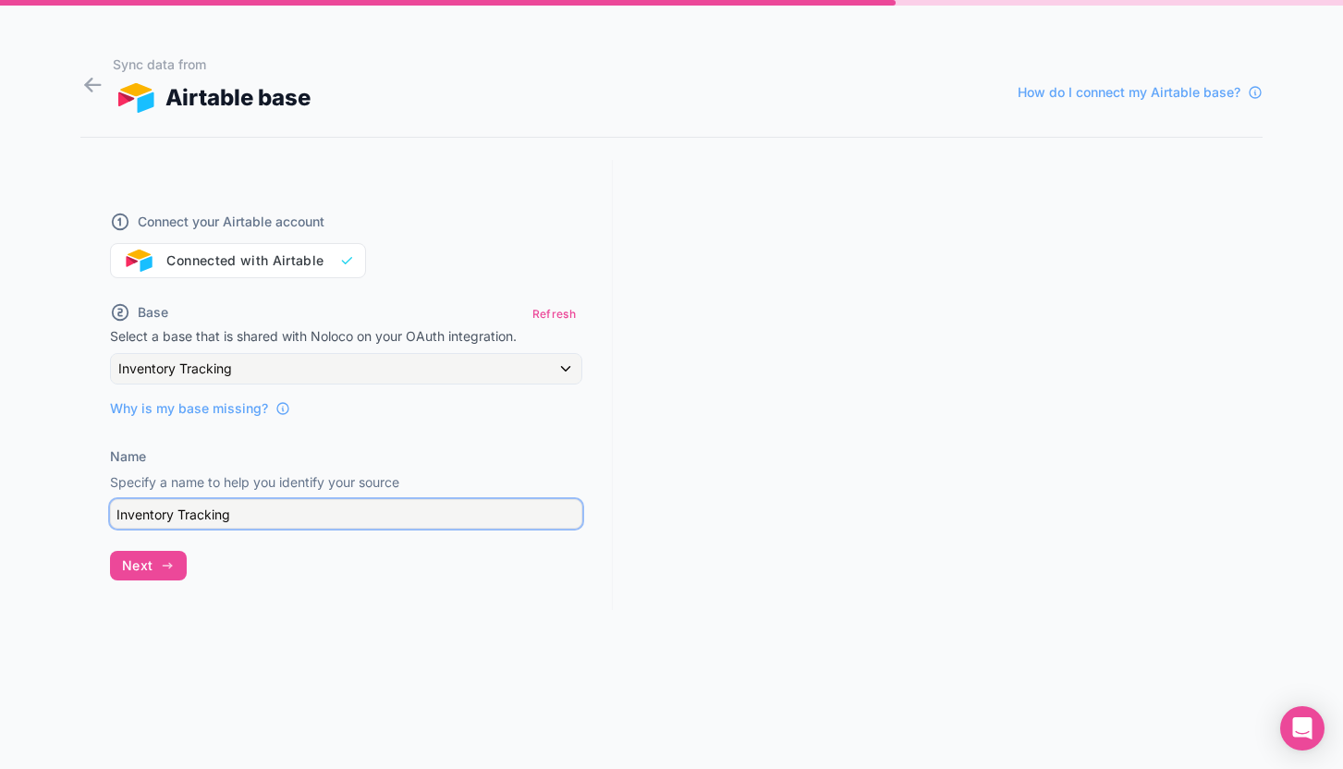
click at [208, 515] on input "Inventory Tracking" at bounding box center [346, 514] width 472 height 30
click at [245, 513] on input "Inventory Tracking" at bounding box center [346, 514] width 472 height 30
click at [265, 519] on input "Inventory Tracking" at bounding box center [346, 514] width 472 height 30
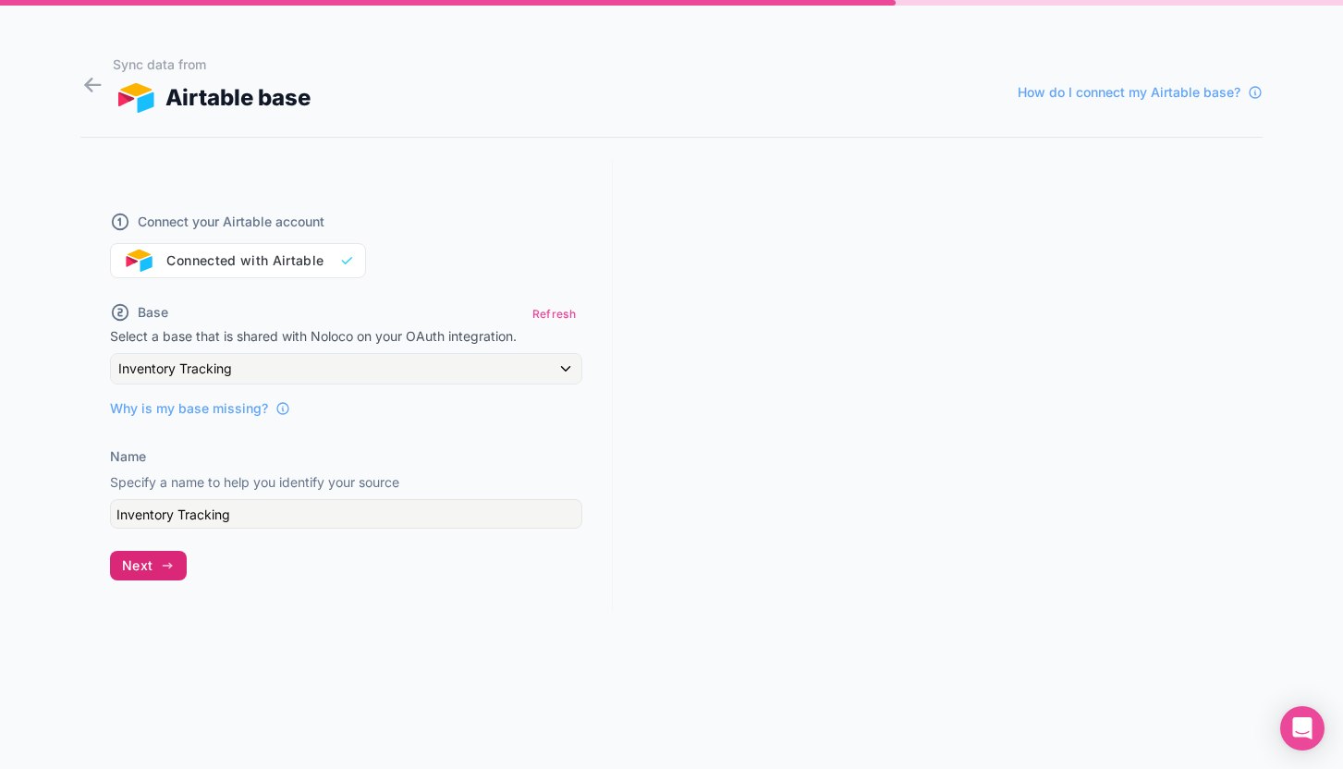
click at [148, 567] on span "Next" at bounding box center [137, 565] width 30 height 17
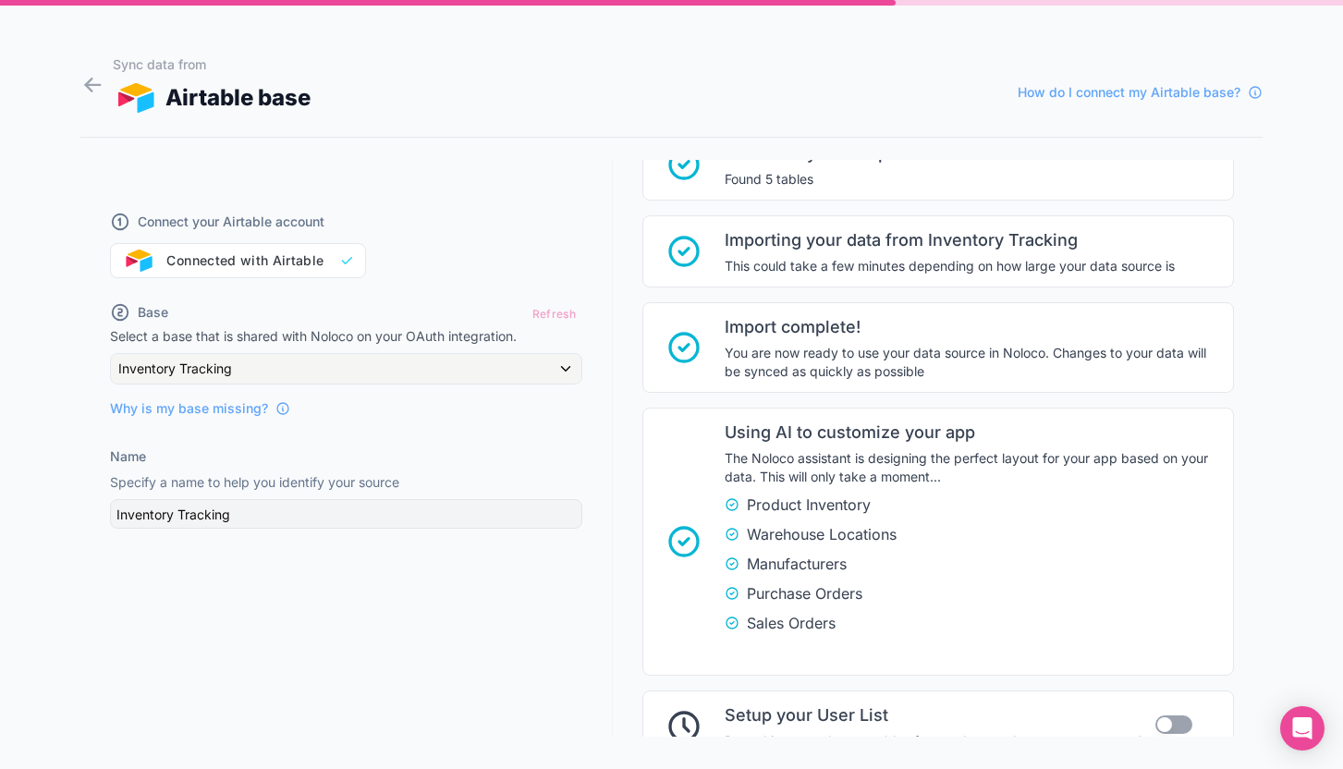
scroll to position [320, 0]
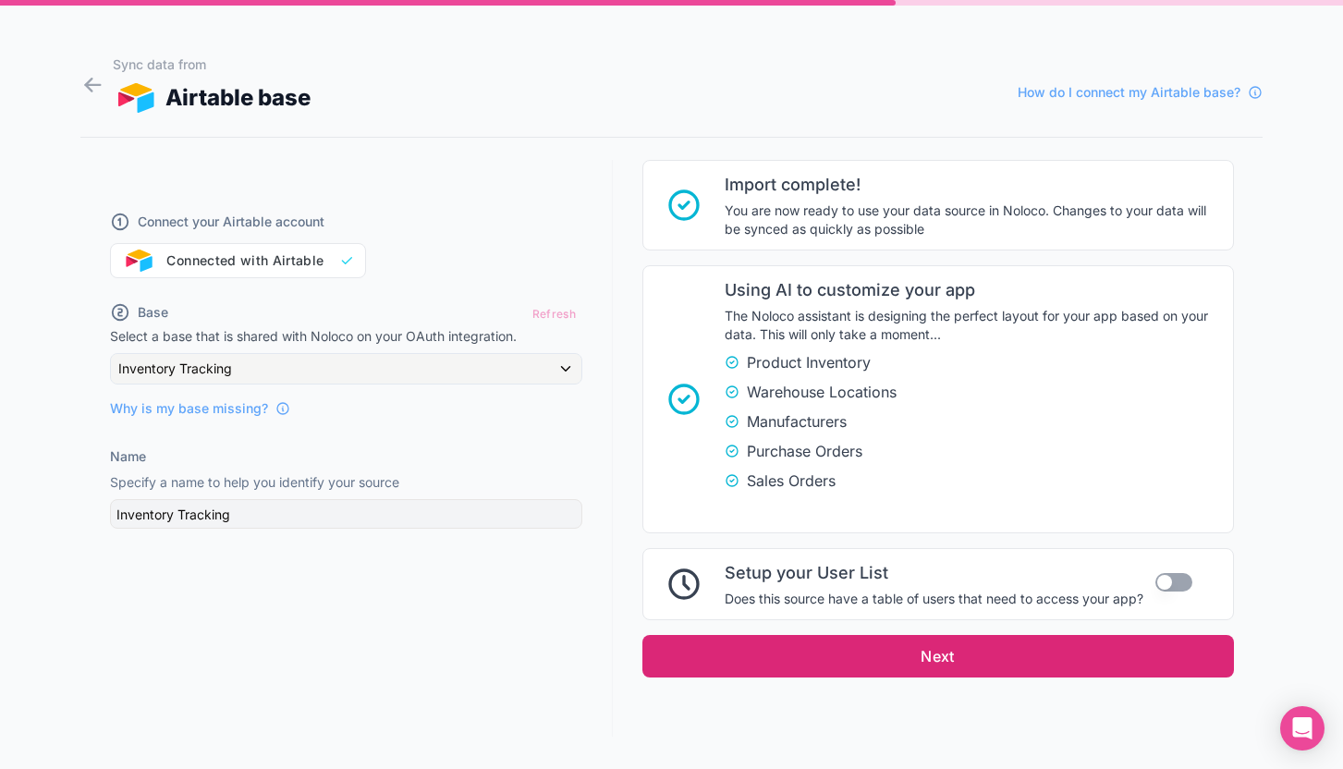
click at [870, 655] on button "Next" at bounding box center [937, 656] width 591 height 43
